Goal: Task Accomplishment & Management: Use online tool/utility

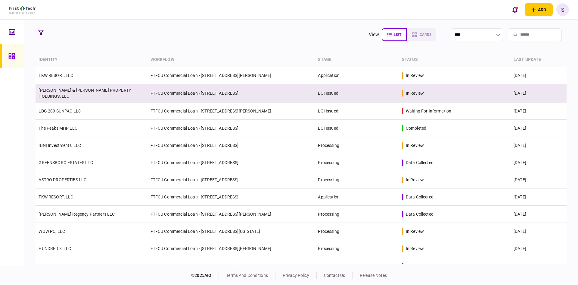
click at [135, 93] on td "[PERSON_NAME] & [PERSON_NAME] PROPERTY HOLDINGS, LLC" at bounding box center [92, 93] width 112 height 18
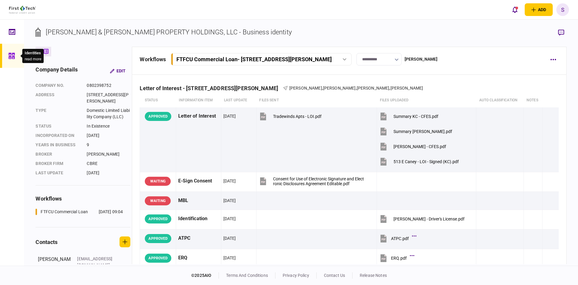
click at [12, 55] on icon at bounding box center [11, 56] width 6 height 6
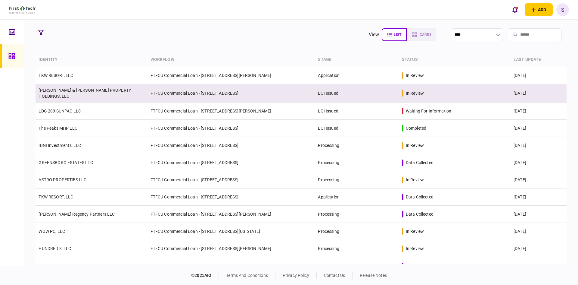
click at [148, 91] on td "FTFCU Commercial Loan - [STREET_ADDRESS]" at bounding box center [232, 93] width 168 height 18
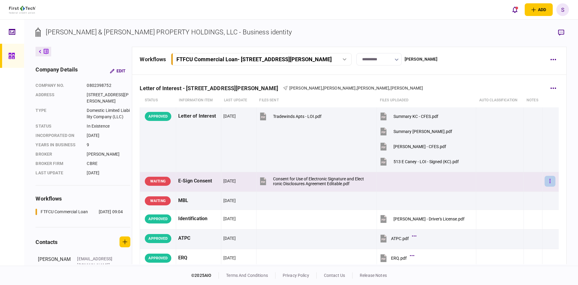
click at [550, 179] on icon "button" at bounding box center [550, 181] width 1 height 6
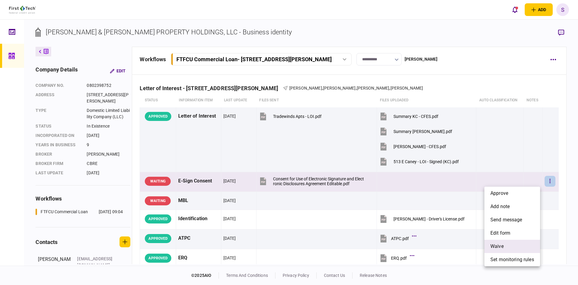
click at [499, 243] on span "waive" at bounding box center [497, 245] width 13 height 7
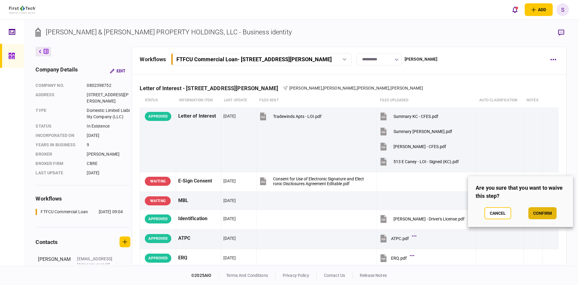
click at [544, 208] on button "confirm" at bounding box center [542, 213] width 28 height 12
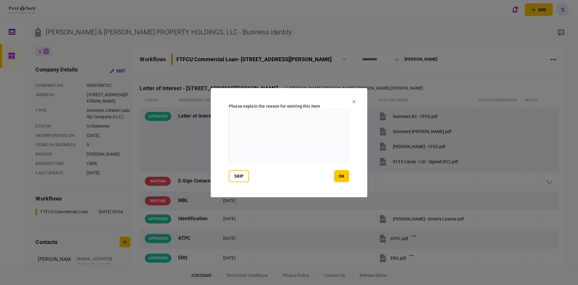
click at [259, 117] on textarea at bounding box center [289, 136] width 120 height 54
type textarea "**********"
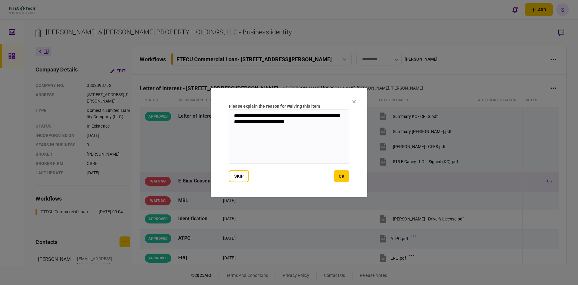
click at [343, 175] on button "ok" at bounding box center [341, 176] width 15 height 12
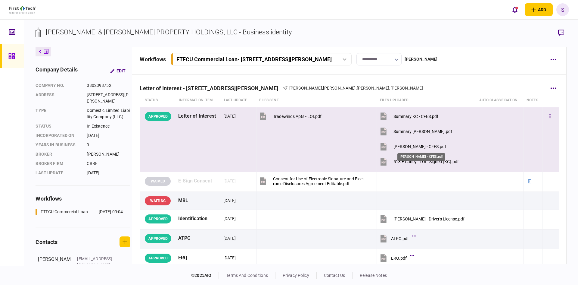
click at [408, 144] on div "[PERSON_NAME] - CFES.pdf" at bounding box center [420, 146] width 53 height 5
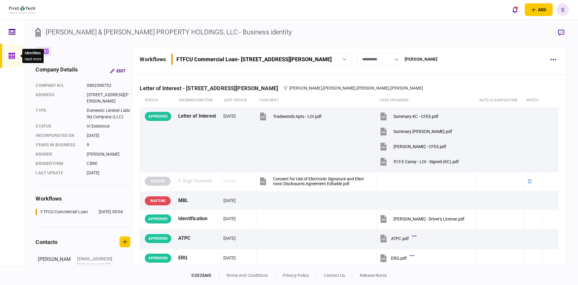
click at [14, 54] on icon at bounding box center [11, 55] width 7 height 7
